Goal: Information Seeking & Learning: Learn about a topic

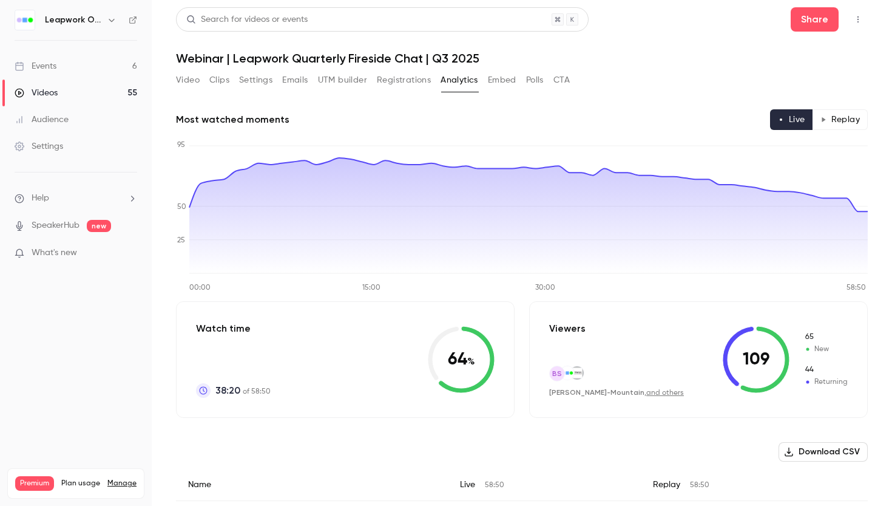
click at [410, 81] on button "Registrations" at bounding box center [404, 79] width 54 height 19
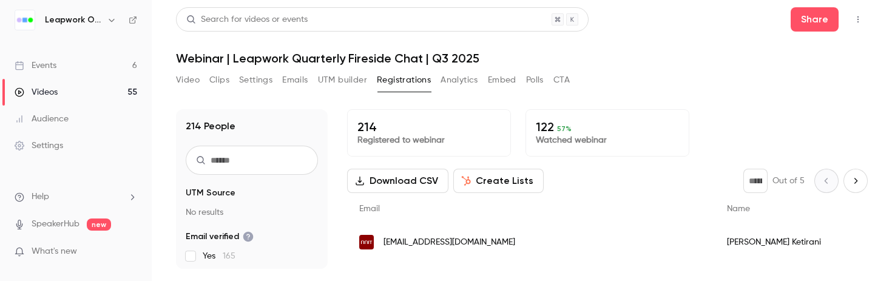
click at [191, 80] on button "Video" at bounding box center [188, 79] width 24 height 19
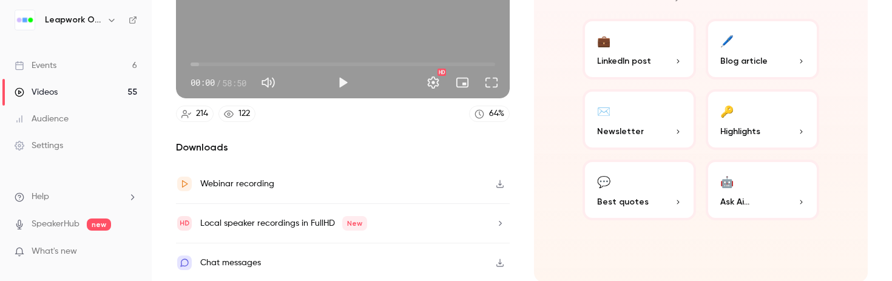
scroll to position [200, 0]
click at [226, 158] on div "Downloads Webinar recording Local speaker recordings in FullHD New Chat messages" at bounding box center [343, 210] width 334 height 142
click at [498, 263] on icon "button" at bounding box center [500, 261] width 10 height 8
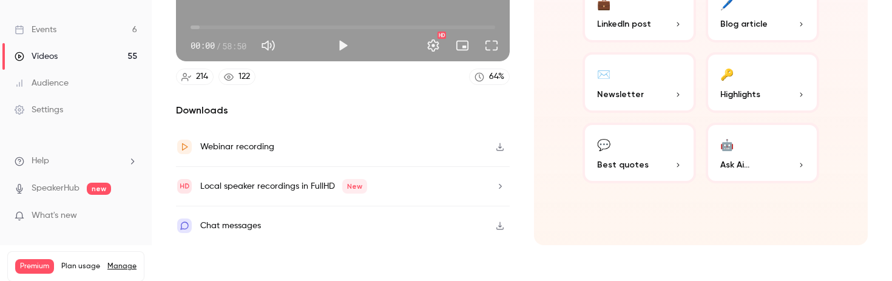
scroll to position [44, 0]
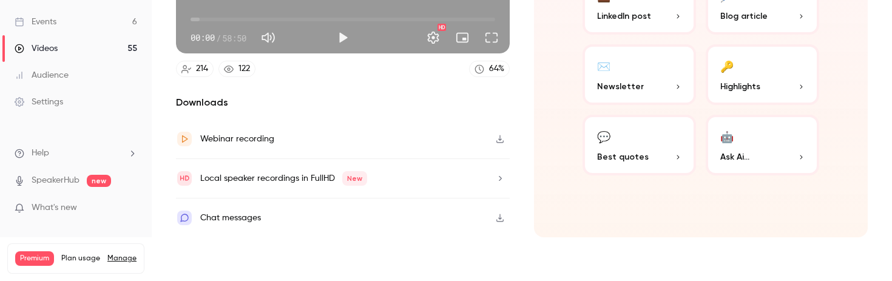
click at [220, 214] on div "Chat messages" at bounding box center [230, 218] width 61 height 15
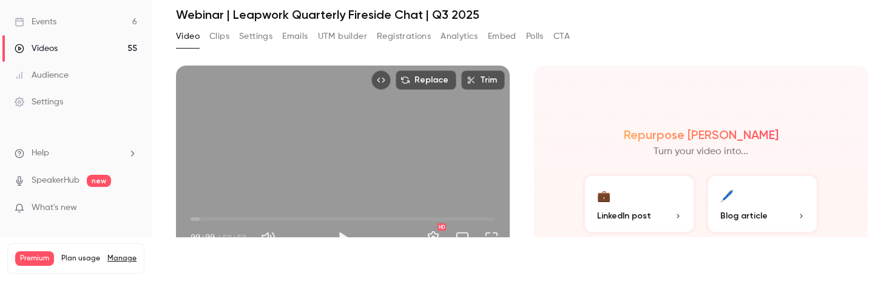
click at [533, 36] on button "Polls" at bounding box center [535, 36] width 18 height 19
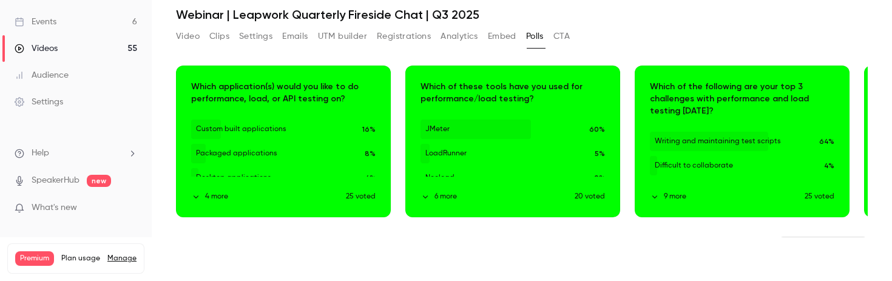
click at [186, 39] on button "Video" at bounding box center [188, 36] width 24 height 19
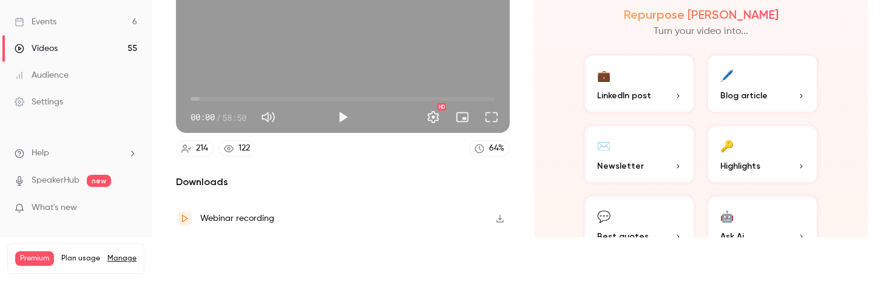
scroll to position [200, 0]
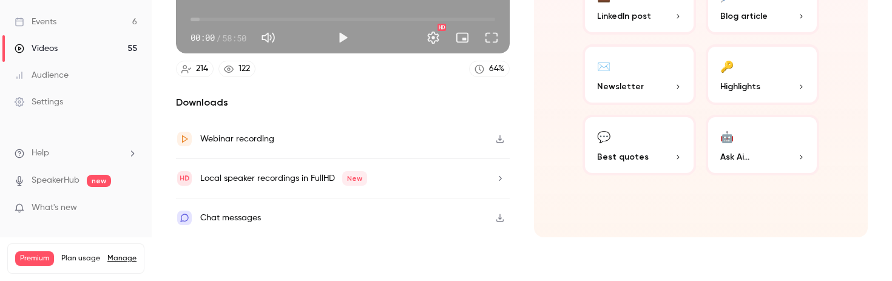
click at [501, 216] on icon "button" at bounding box center [500, 218] width 10 height 8
